Goal: Book appointment/travel/reservation

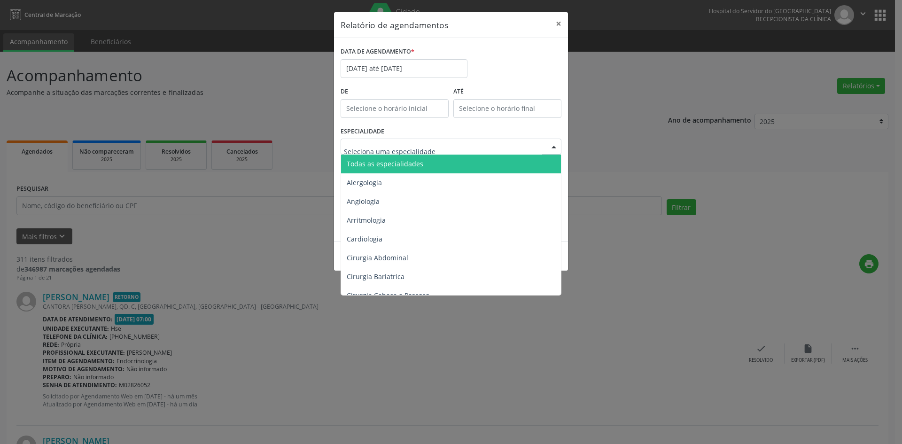
click at [395, 167] on span "Todas as especialidades" at bounding box center [385, 163] width 77 height 9
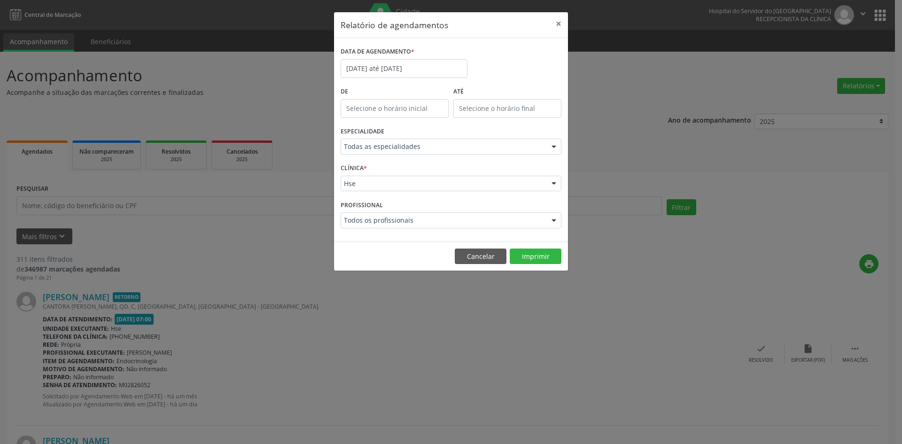
click at [441, 198] on div "PROFISSIONAL Todos os profissionais Todos os profissionais [PERSON_NAME] - Prof…" at bounding box center [451, 216] width 226 height 37
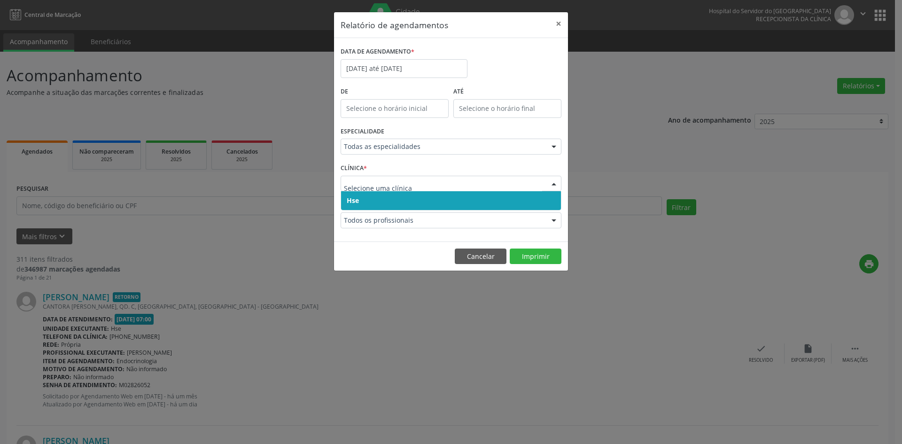
click at [413, 199] on span "Hse" at bounding box center [451, 200] width 220 height 19
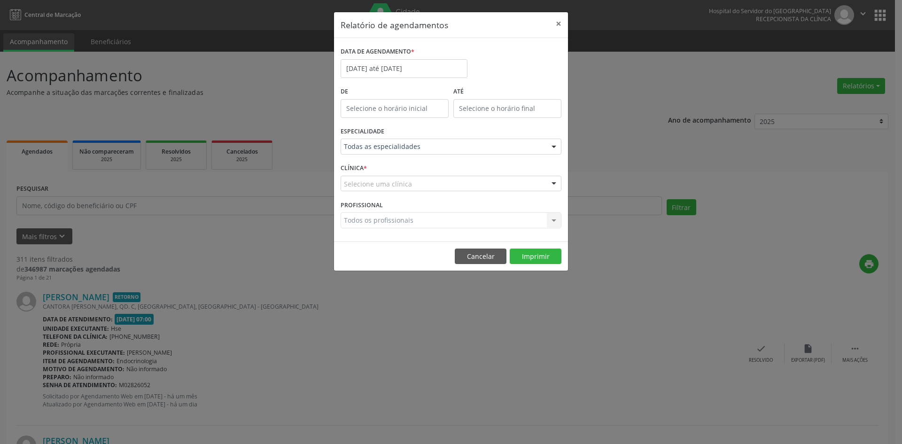
click at [415, 179] on div "Selecione uma clínica" at bounding box center [451, 184] width 221 height 16
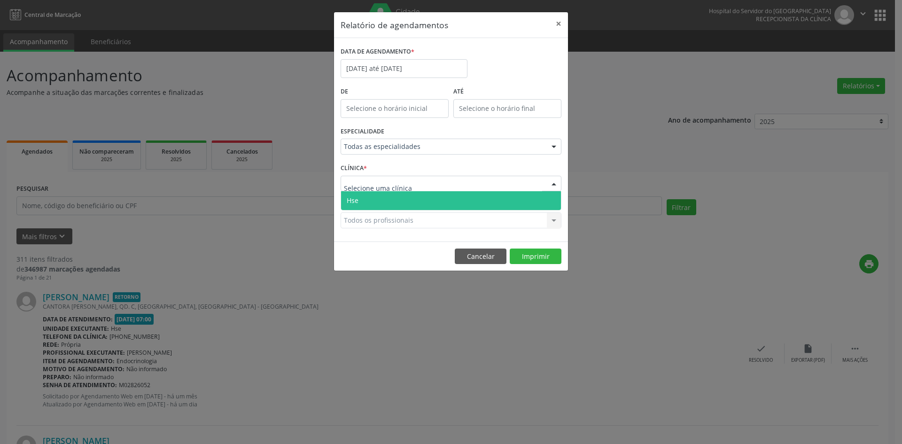
click at [416, 198] on span "Hse" at bounding box center [451, 200] width 220 height 19
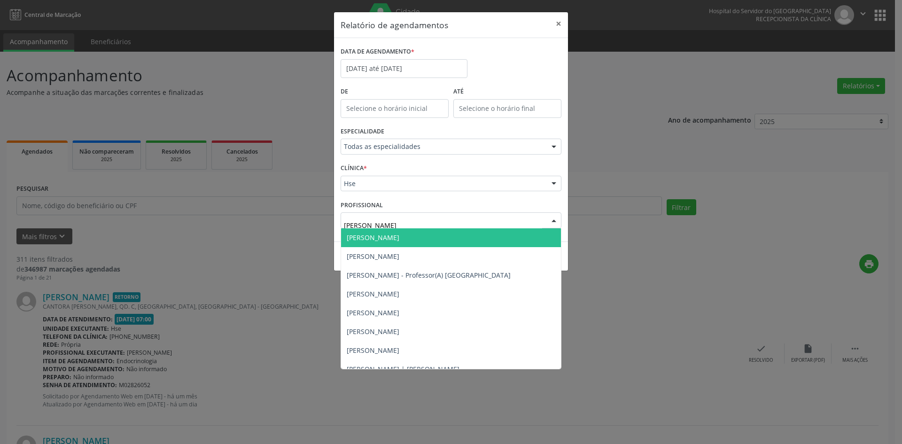
type input "[PERSON_NAME]"
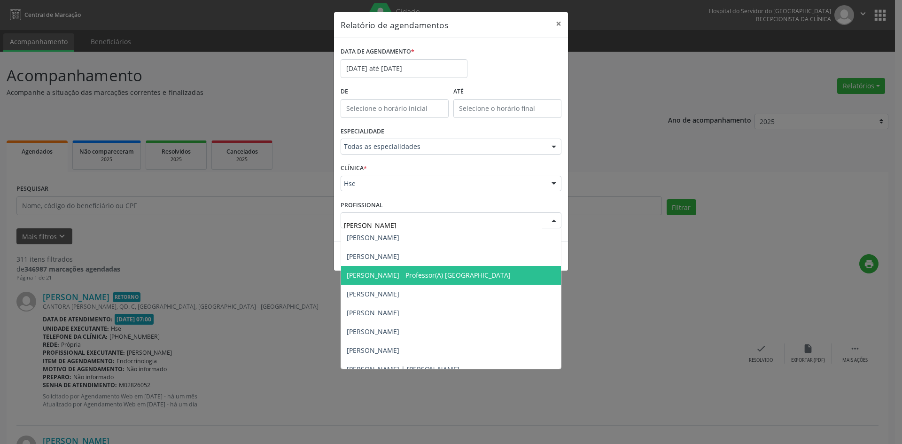
click at [467, 276] on span "[PERSON_NAME] - Professor(A) [GEOGRAPHIC_DATA]" at bounding box center [429, 275] width 164 height 9
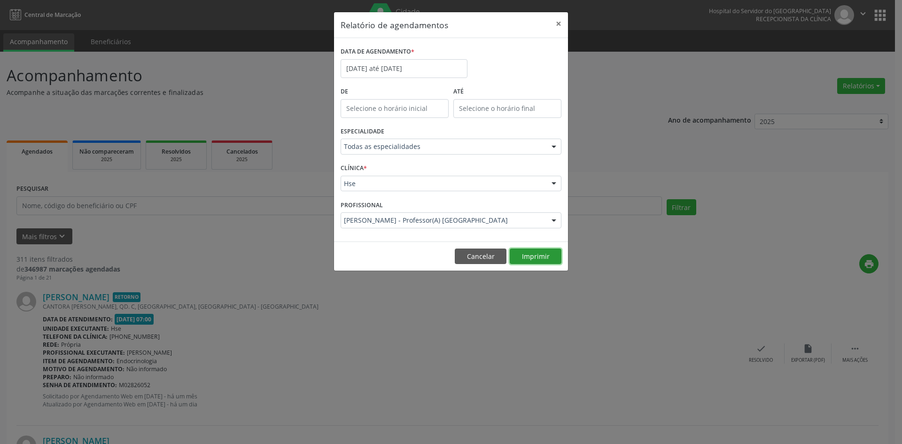
click at [534, 254] on button "Imprimir" at bounding box center [536, 257] width 52 height 16
click at [404, 71] on input "[DATE] até [DATE]" at bounding box center [404, 68] width 127 height 19
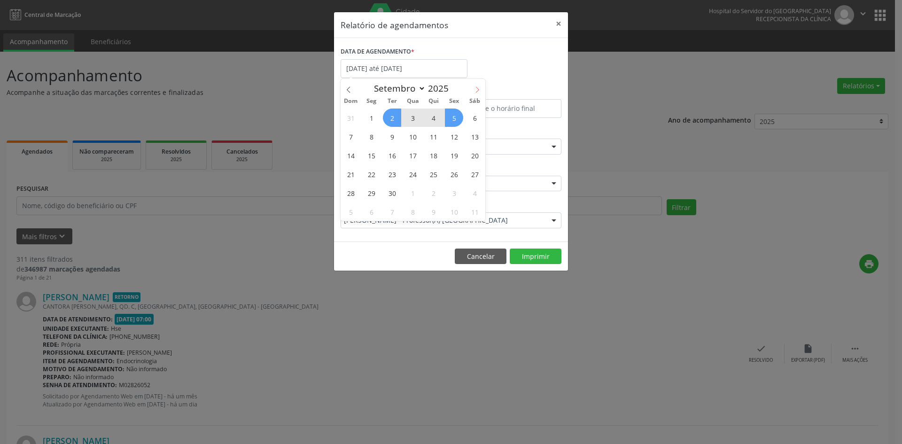
click at [479, 86] on span at bounding box center [477, 87] width 16 height 16
select select "9"
click at [371, 133] on span "6" at bounding box center [371, 136] width 18 height 18
type input "[DATE]"
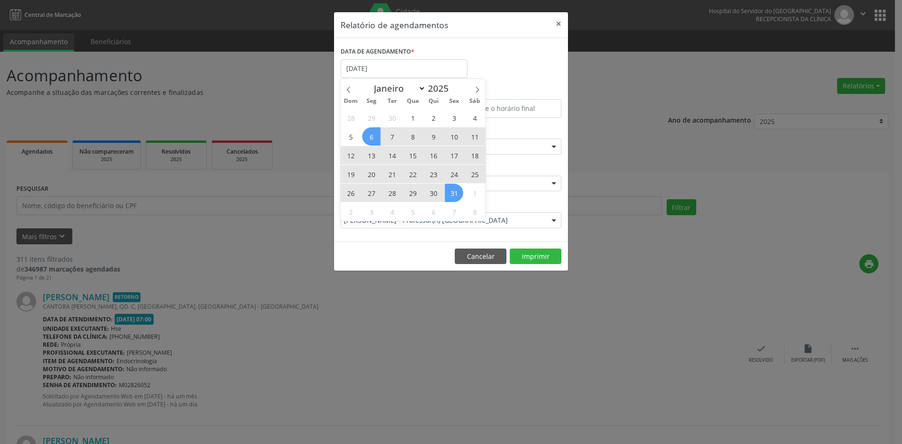
click at [456, 187] on span "31" at bounding box center [454, 193] width 18 height 18
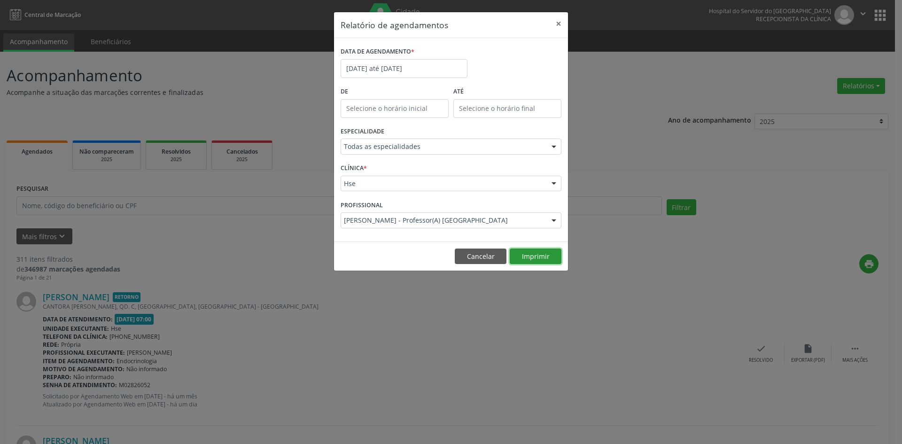
click at [540, 254] on button "Imprimir" at bounding box center [536, 257] width 52 height 16
click at [365, 66] on input "[DATE] até [DATE]" at bounding box center [404, 68] width 127 height 19
